Goal: Task Accomplishment & Management: Manage account settings

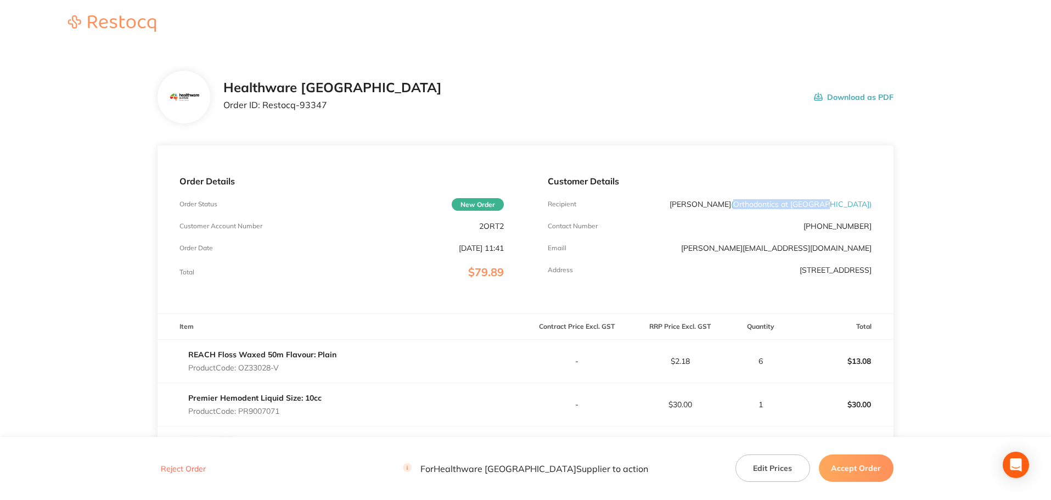
drag, startPoint x: 774, startPoint y: 206, endPoint x: 868, endPoint y: 206, distance: 93.8
click at [868, 206] on span "( Orthodontics at [GEOGRAPHIC_DATA] )" at bounding box center [801, 204] width 140 height 10
copy span "Orthodontics at [GEOGRAPHIC_DATA]"
drag, startPoint x: 323, startPoint y: 106, endPoint x: 263, endPoint y: 111, distance: 60.0
click at [263, 111] on div "Healthware Australia Order ID: Restocq- 93347" at bounding box center [332, 97] width 218 height 34
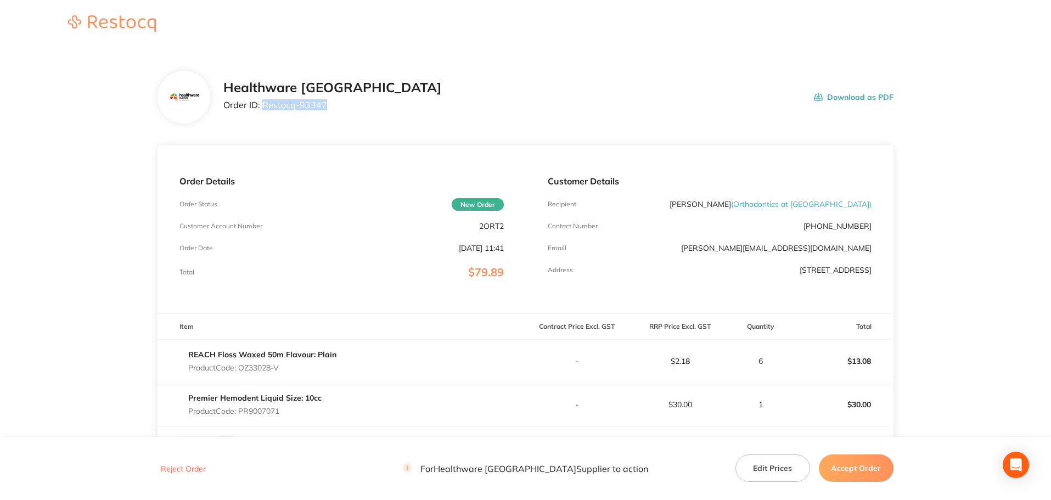
copy p "Restocq- 93347"
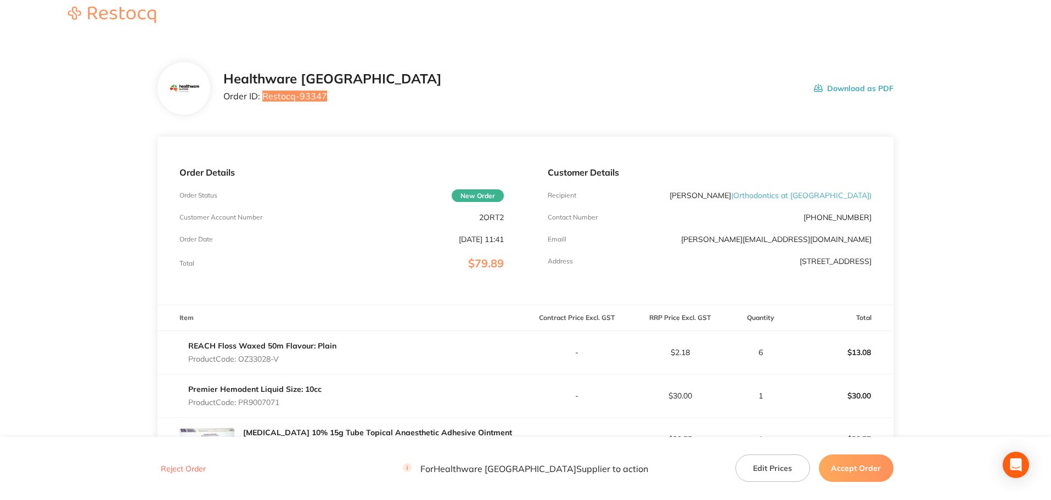
scroll to position [219, 0]
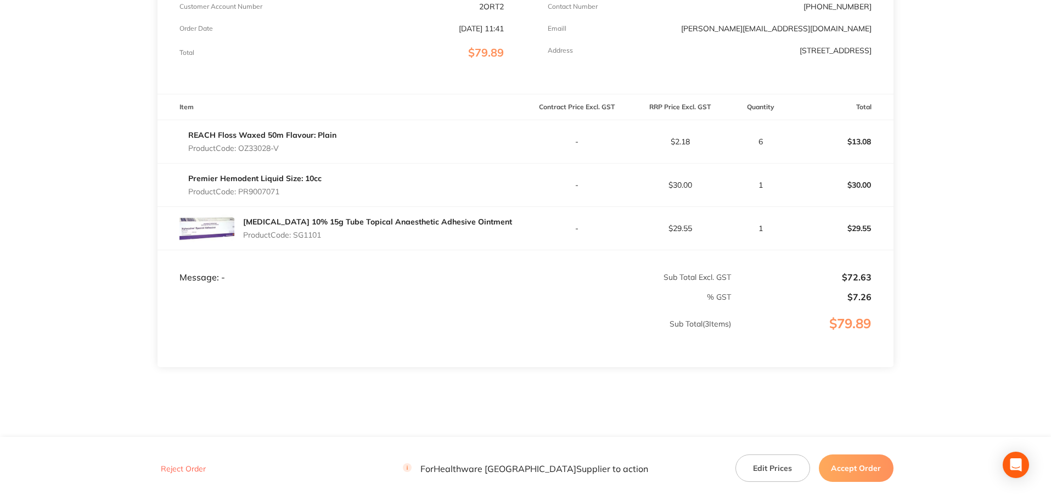
click at [263, 147] on p "Product Code: OZ33028-V" at bounding box center [262, 148] width 148 height 9
copy p "OZ33028"
click at [274, 192] on p "Product Code: PR9007071" at bounding box center [254, 191] width 133 height 9
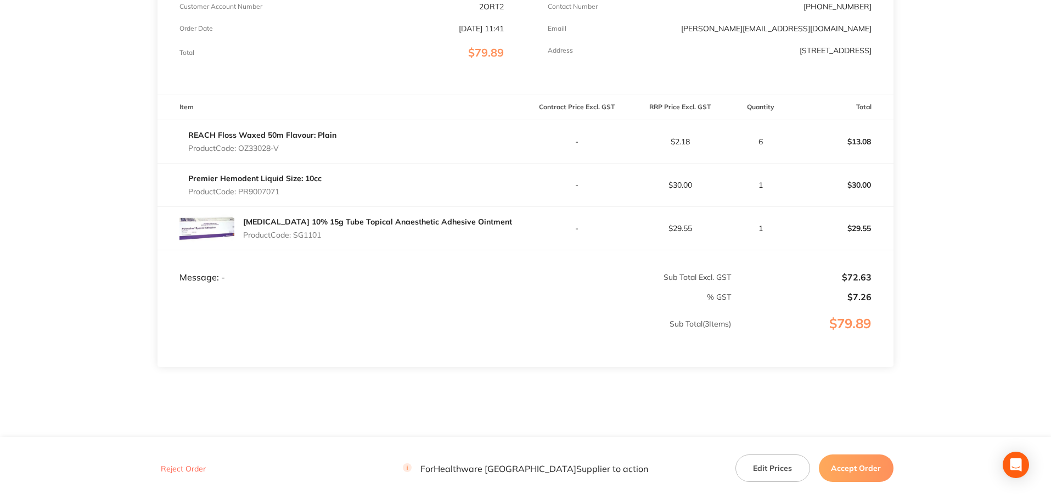
copy p "PR9007071"
click at [316, 235] on p "Product Code: SG1101" at bounding box center [377, 234] width 269 height 9
copy p "SG1101"
click at [872, 470] on button "Accept Order" at bounding box center [856, 467] width 75 height 27
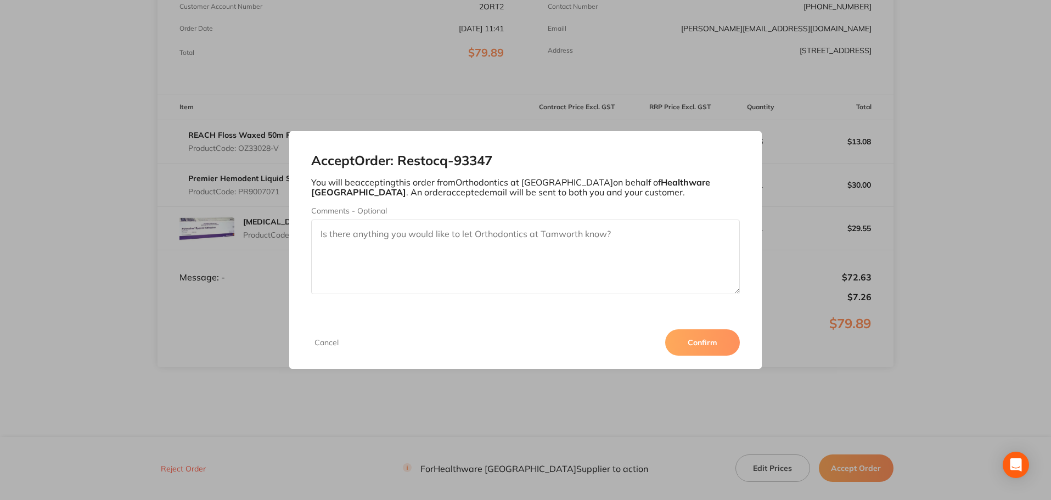
click at [720, 342] on button "Confirm" at bounding box center [702, 342] width 75 height 26
